Goal: Register for event/course

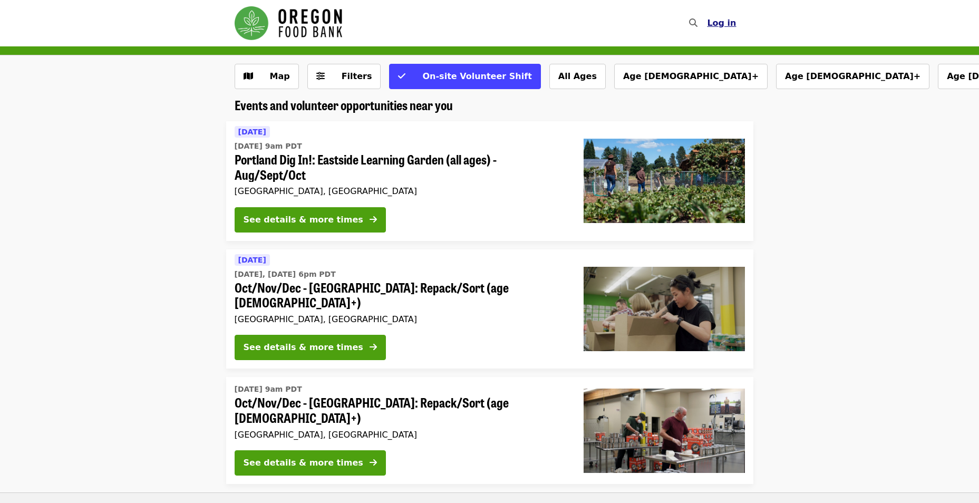
click at [722, 22] on span "Log in" at bounding box center [721, 23] width 29 height 10
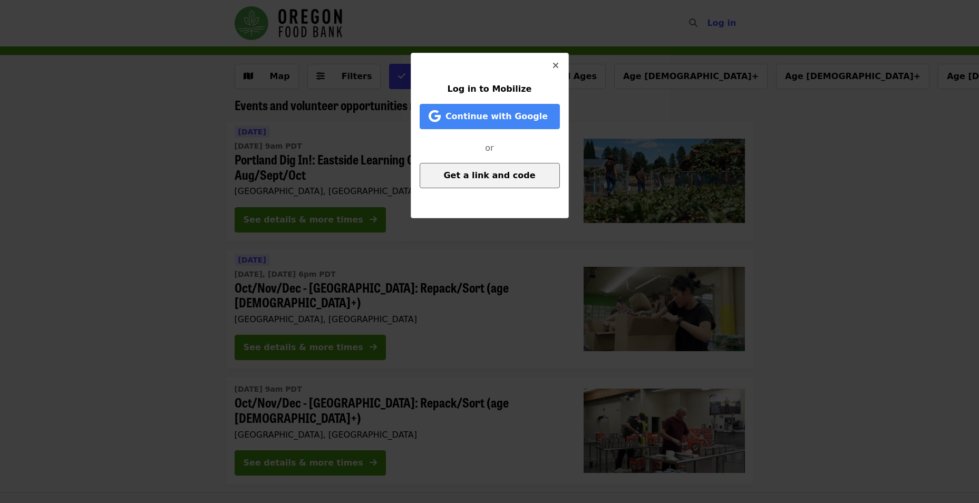
click at [481, 179] on span "Get a link and code" at bounding box center [489, 175] width 92 height 10
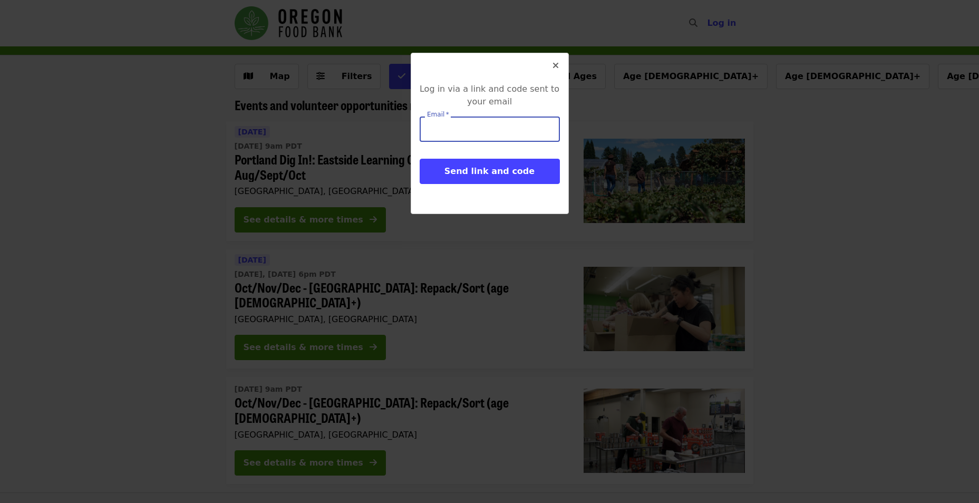
click at [451, 133] on input "Email   *" at bounding box center [490, 129] width 140 height 25
type input "**********"
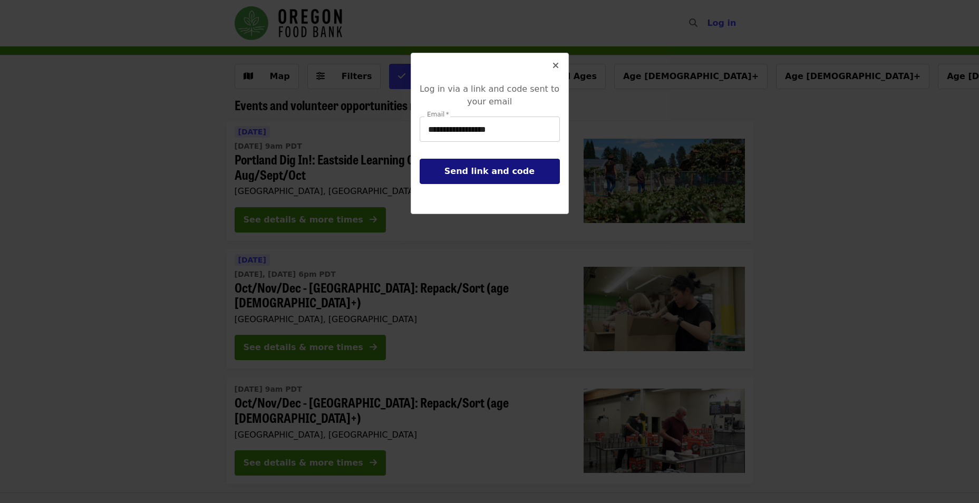
click at [456, 172] on span "Send link and code" at bounding box center [489, 171] width 90 height 10
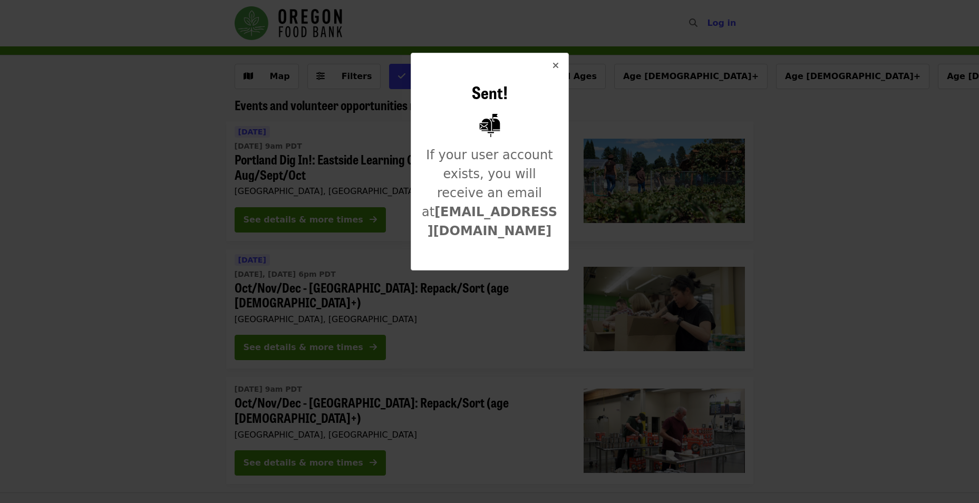
click at [555, 65] on icon "times icon" at bounding box center [556, 66] width 6 height 10
